Goal: Navigation & Orientation: Find specific page/section

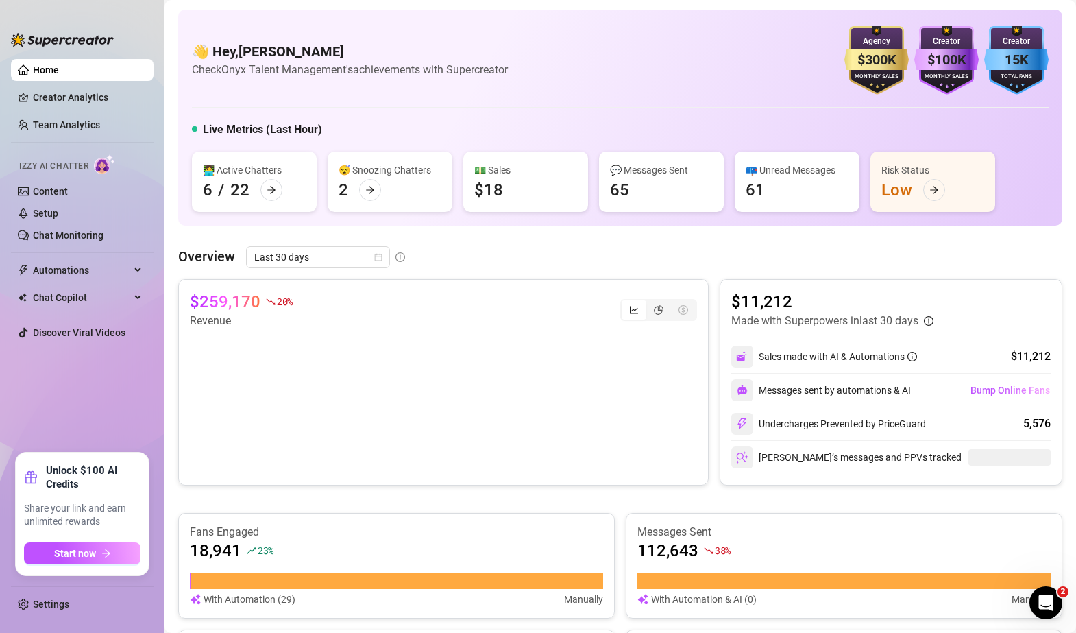
click at [703, 272] on div "Overview Last 30 days $259,170 20 % Revenue $11,212 Made with Superpowers in la…" at bounding box center [620, 557] width 885 height 623
click at [174, 228] on main "👋 Hey, [PERSON_NAME] Check Onyx Talent Management's achievements with Supercrea…" at bounding box center [621, 578] width 912 height 1157
click at [706, 282] on div "$259,170 20 % Revenue $11,212 Made with Superpowers in last 30 days Sales made …" at bounding box center [620, 382] width 885 height 206
click at [706, 261] on div "Overview Last 30 days" at bounding box center [620, 257] width 885 height 22
click at [705, 269] on div "Overview Last 30 days $259,170 20 % Revenue $11,212 Made with Superpowers in la…" at bounding box center [620, 557] width 885 height 623
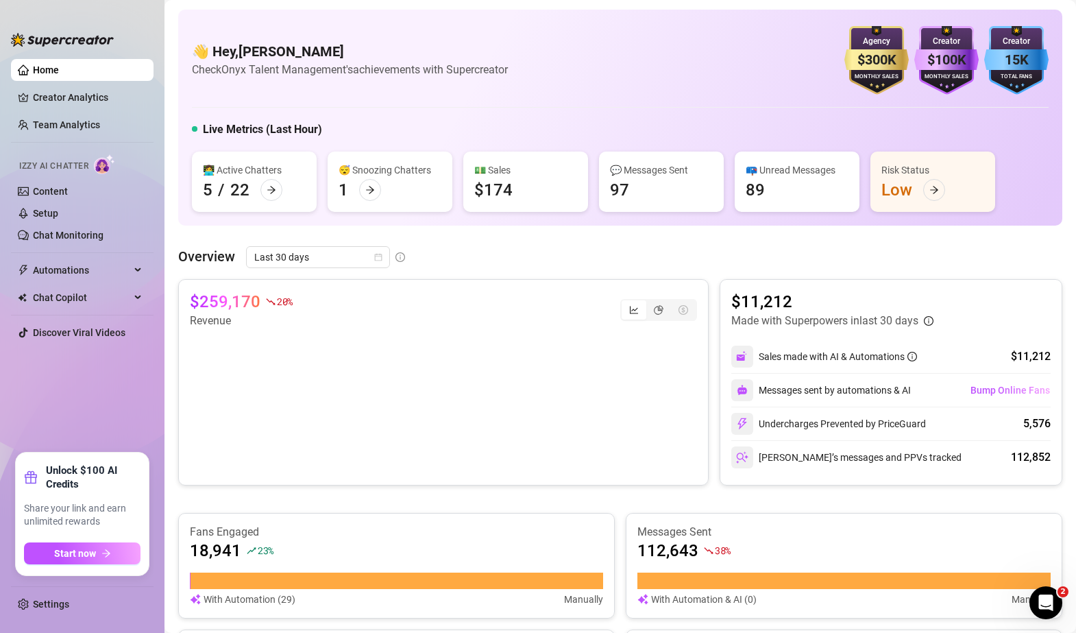
click at [702, 275] on div "Overview Last 30 days $259,170 20 % Revenue $11,212 Made with Superpowers in la…" at bounding box center [620, 557] width 885 height 623
click at [370, 190] on icon "arrow-right" at bounding box center [370, 190] width 10 height 10
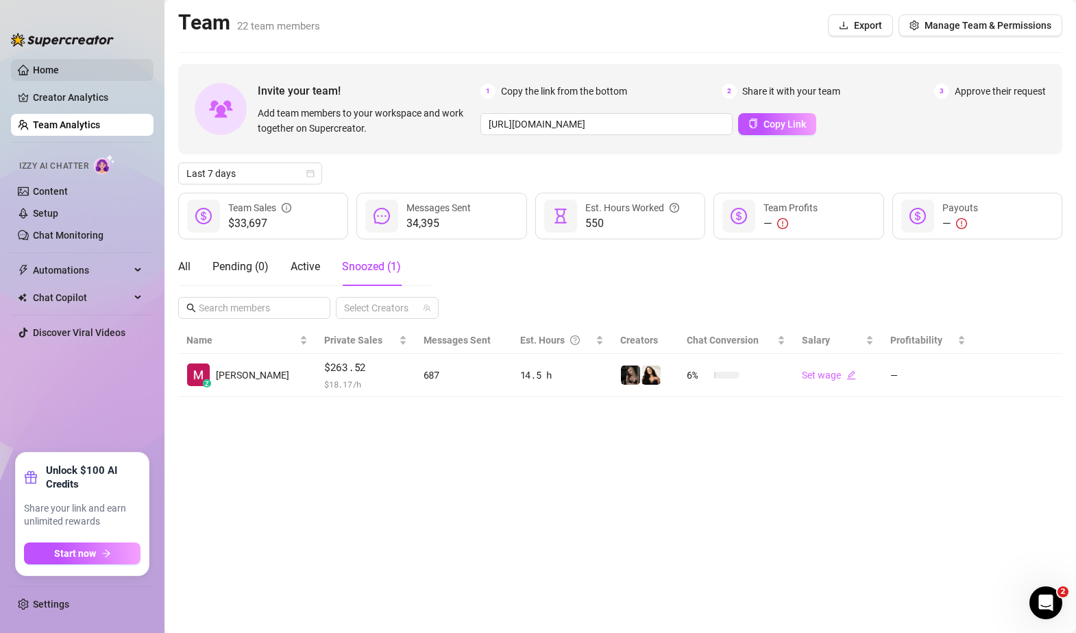
click at [52, 71] on link "Home" at bounding box center [46, 69] width 26 height 11
